Goal: Information Seeking & Learning: Learn about a topic

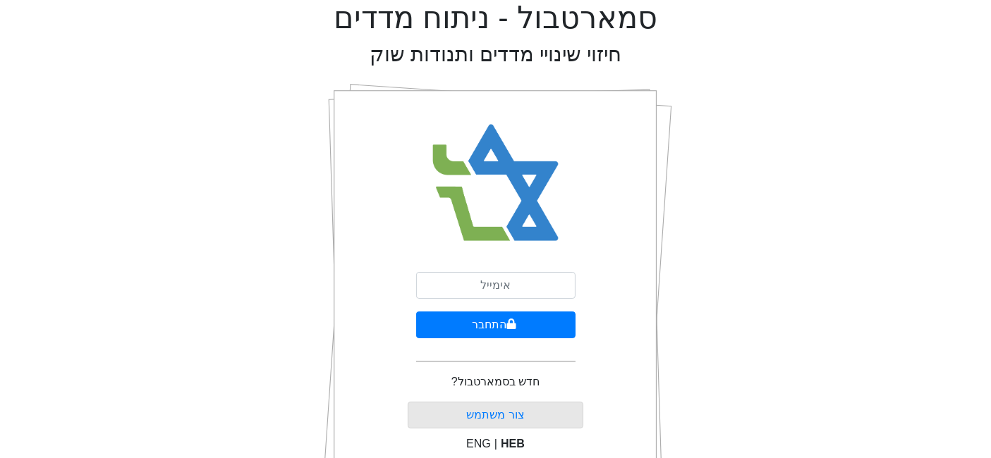
type input "[PERSON_NAME][EMAIL_ADDRESS][DOMAIN_NAME]"
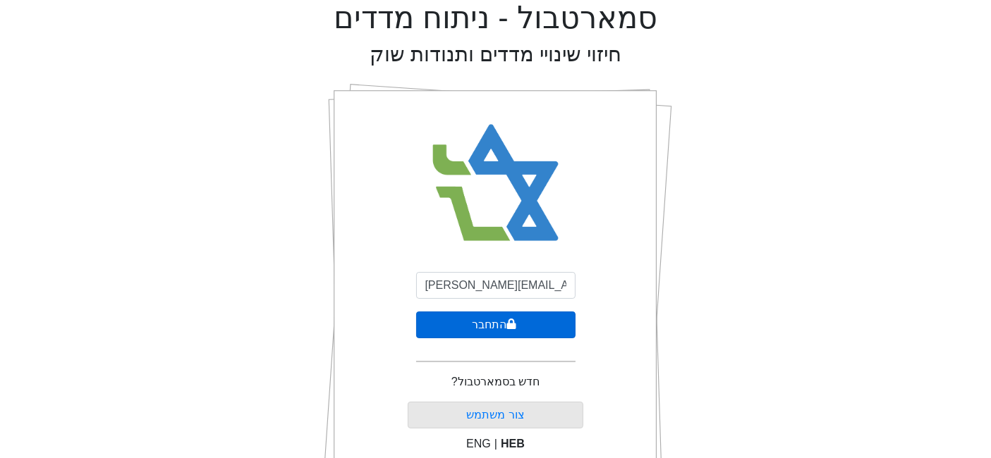
click at [518, 322] on button "התחבר" at bounding box center [495, 325] width 159 height 27
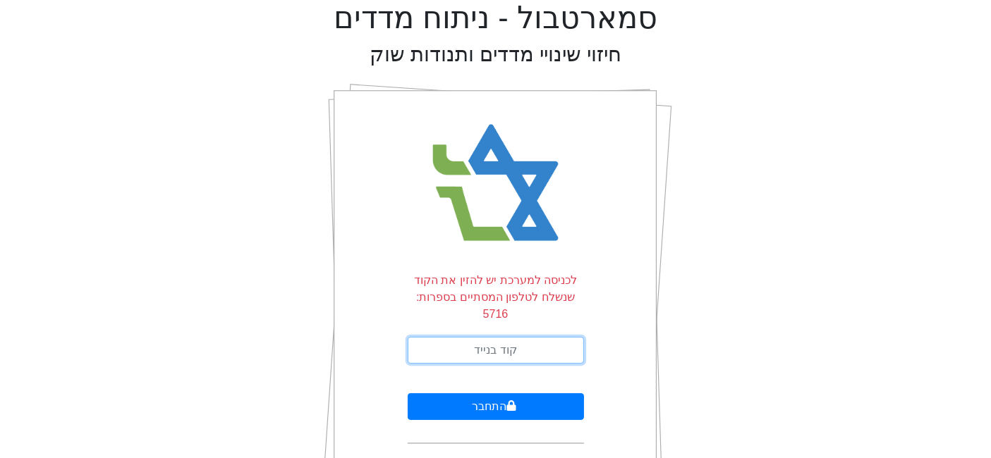
click at [518, 319] on form "לכניסה למערכת יש להזין את הקוד שנשלח לטלפון המסתיים בספרות: 5716 התחבר" at bounding box center [496, 358] width 176 height 172
type input "745601"
click at [408, 393] on button "התחבר" at bounding box center [496, 406] width 176 height 27
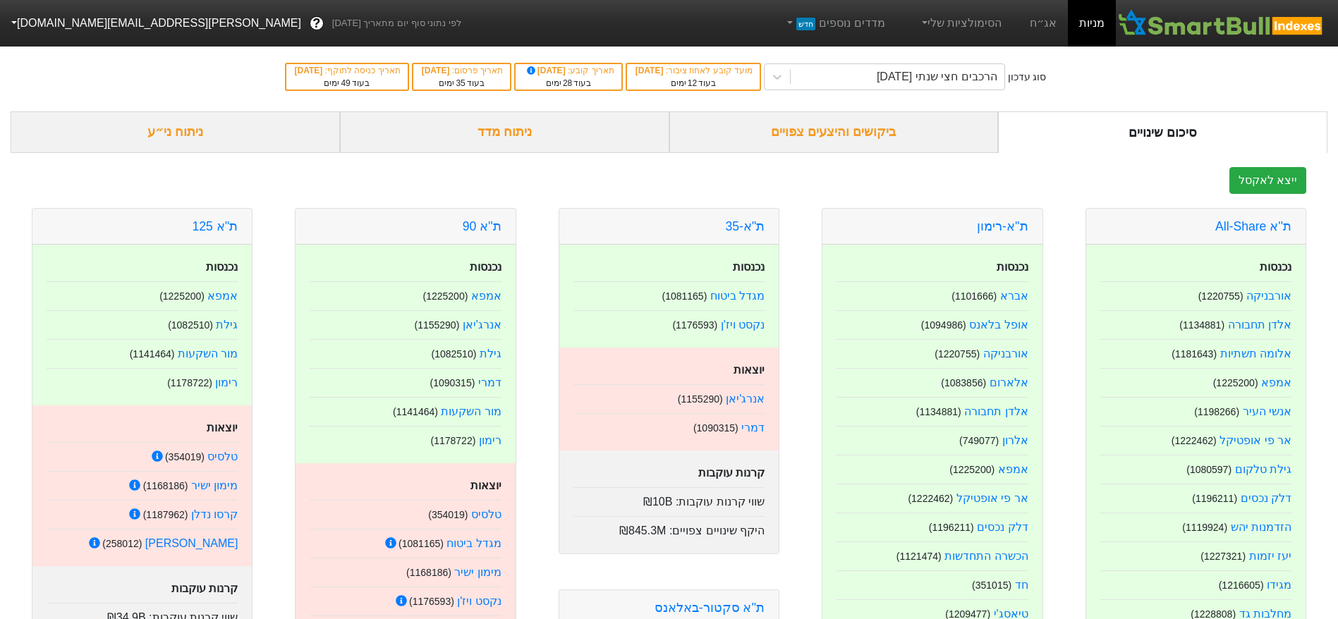
click at [497, 144] on div "ניתוח מדד" at bounding box center [504, 132] width 329 height 42
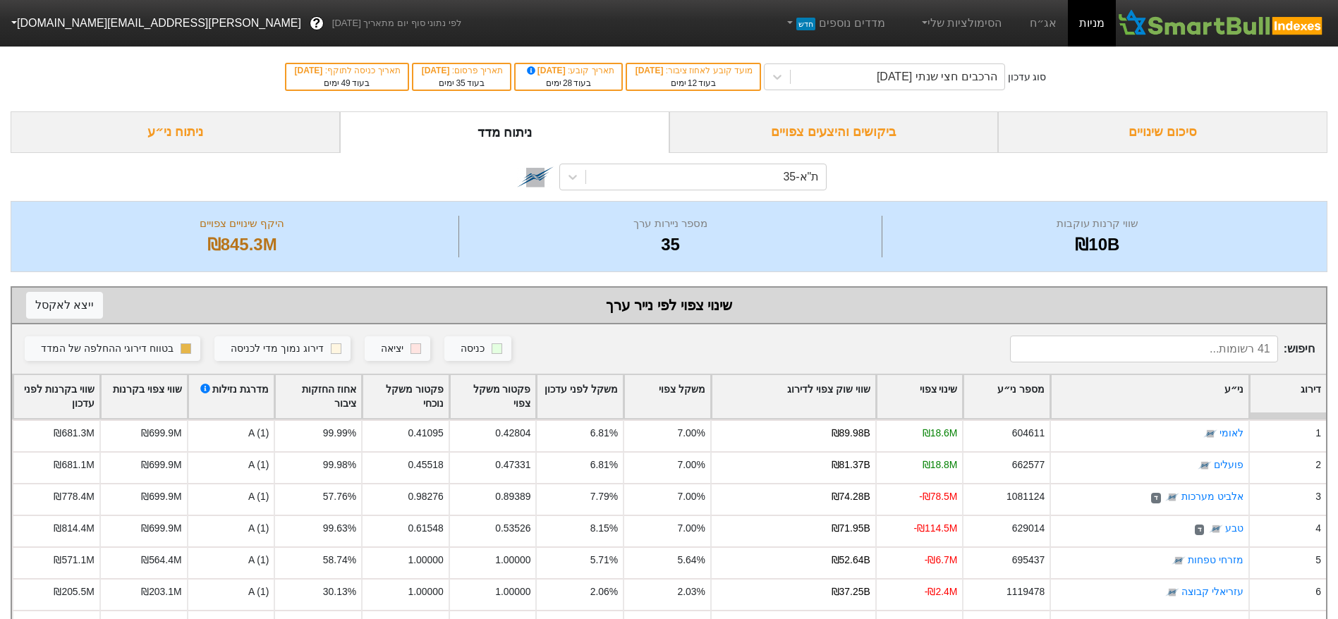
click at [805, 385] on div "שווי שוק צפוי לדירוג" at bounding box center [793, 397] width 164 height 44
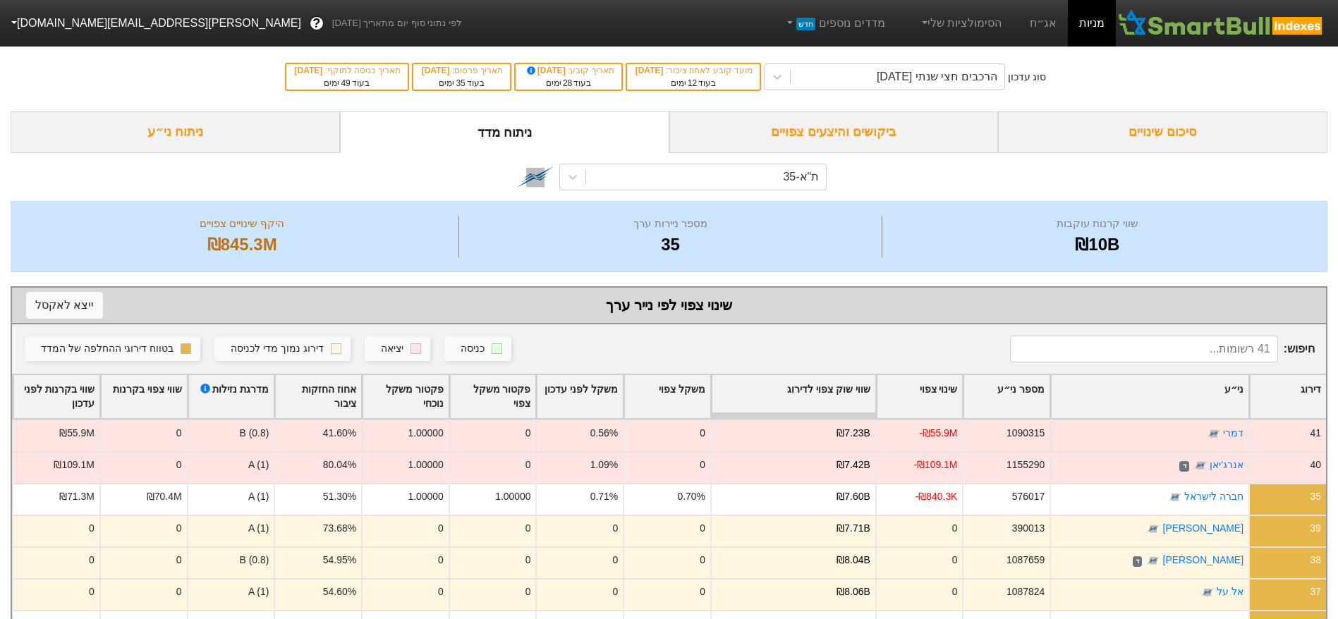
click at [805, 385] on div "שווי שוק צפוי לדירוג" at bounding box center [793, 397] width 164 height 44
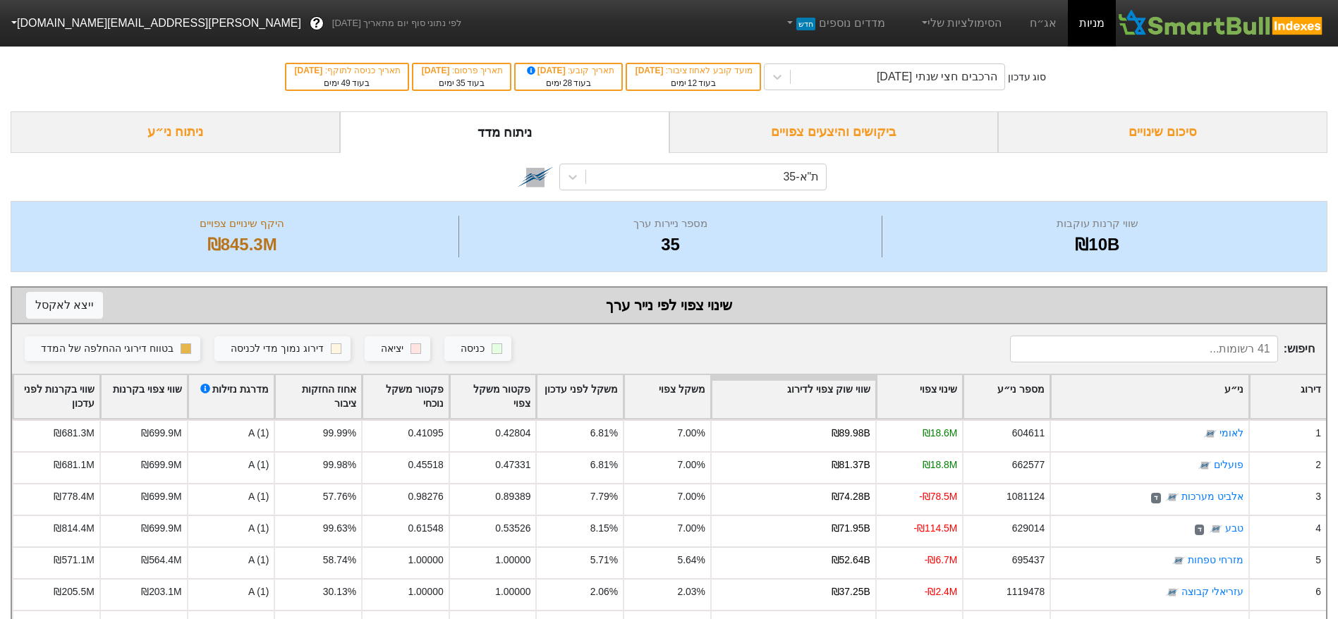
click at [872, 126] on div "ביקושים והיצעים צפויים" at bounding box center [833, 132] width 329 height 42
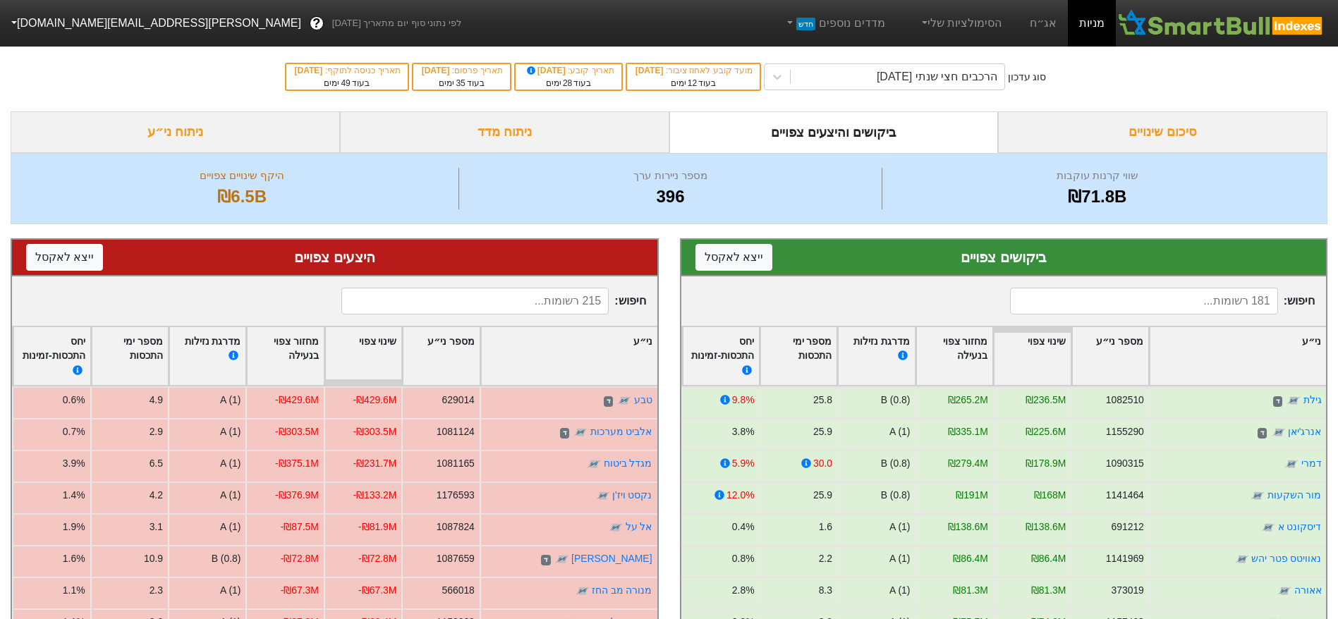
click at [990, 151] on div "סיכום שינויים" at bounding box center [1162, 132] width 329 height 42
